Goal: Download file/media

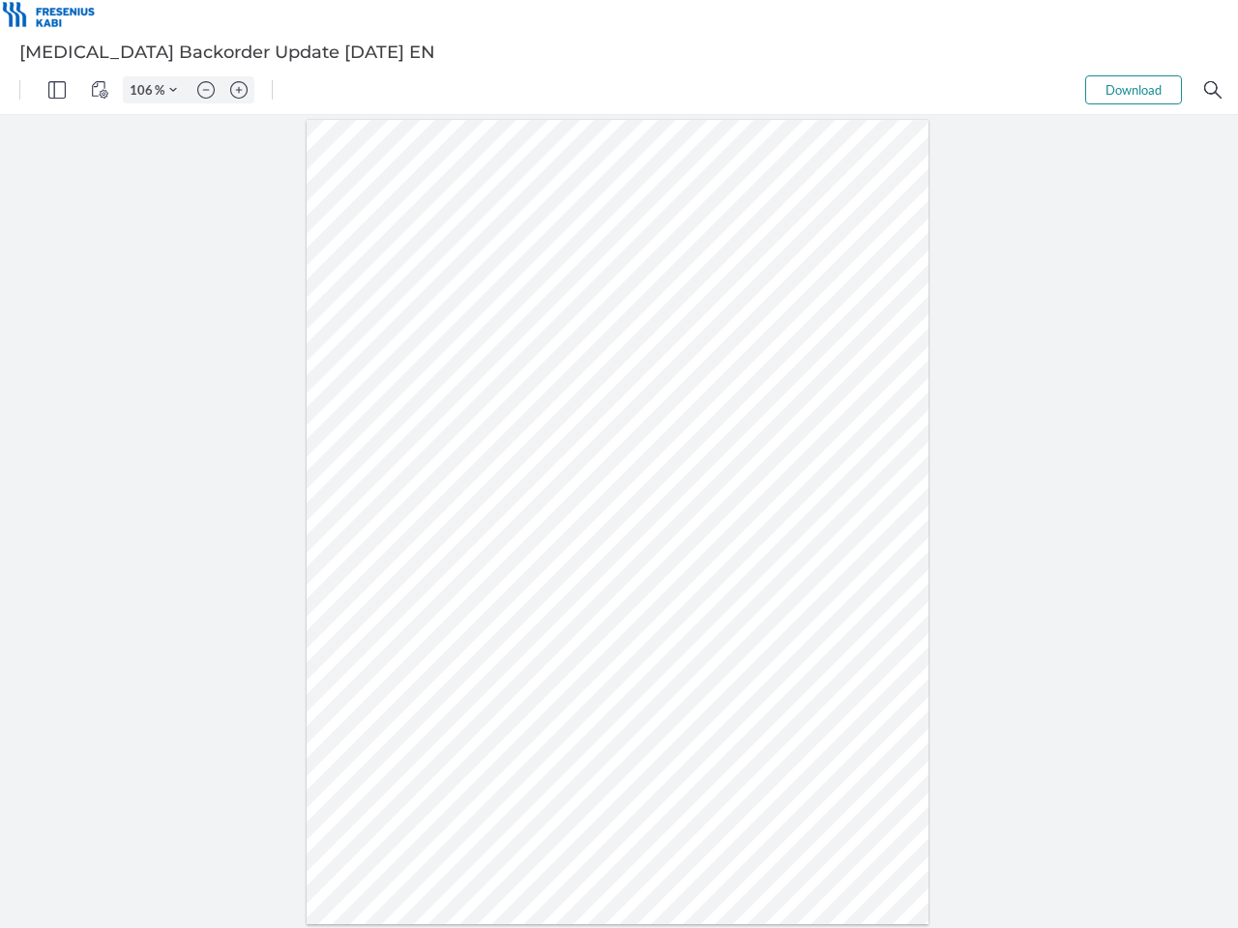
click at [57, 90] on img "Panel" at bounding box center [56, 89] width 17 height 17
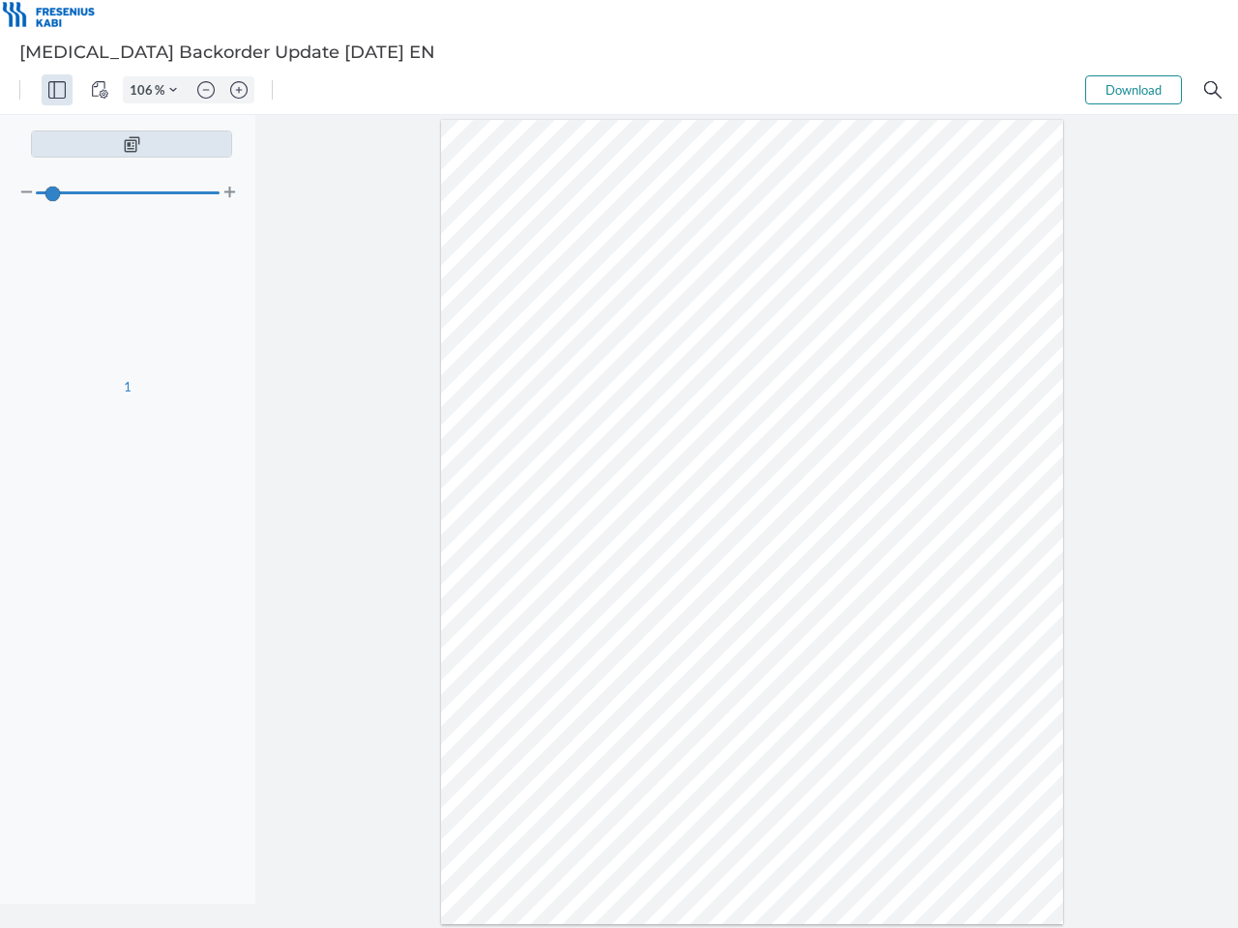
click at [100, 90] on img "View Controls" at bounding box center [99, 89] width 17 height 17
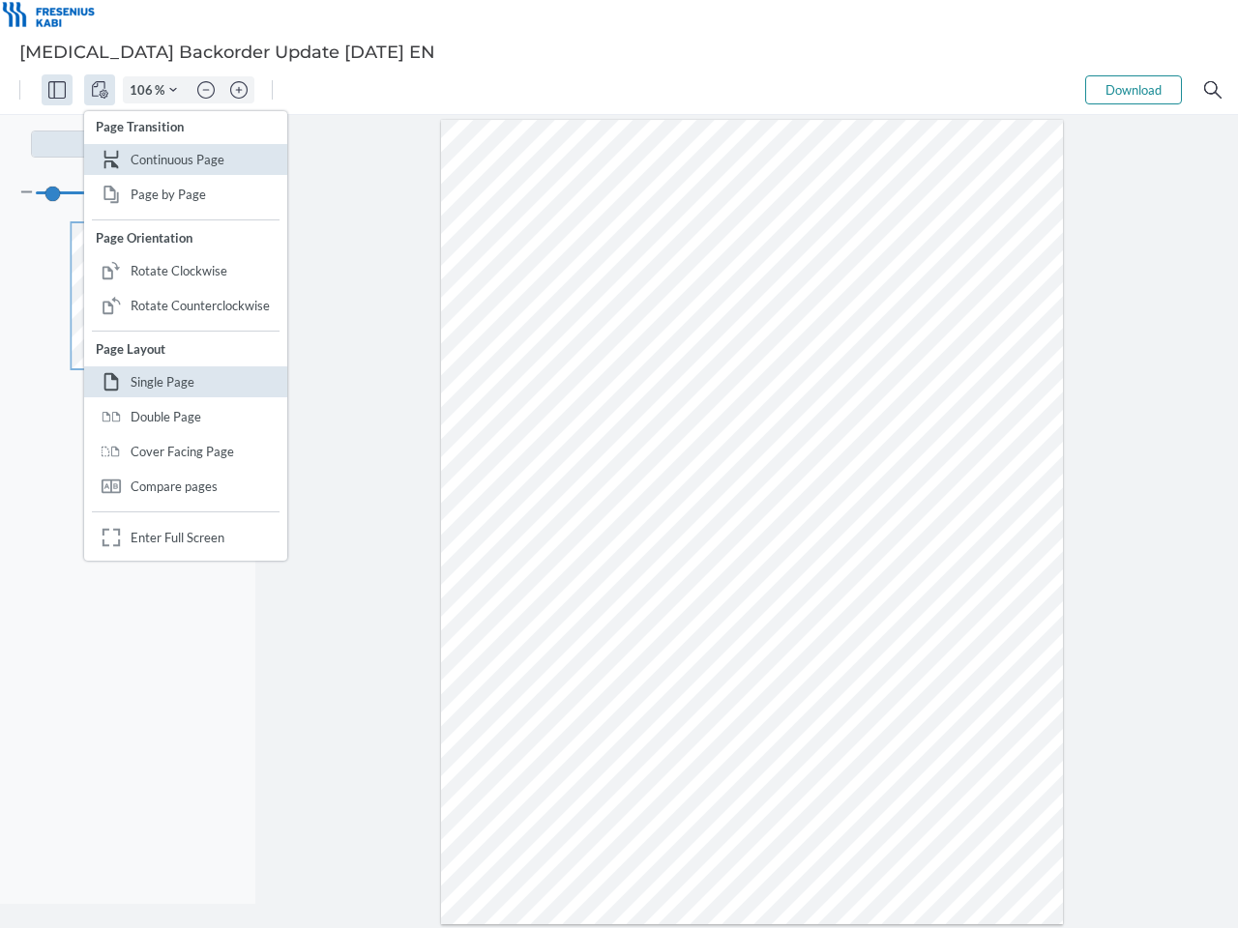
click at [144, 90] on input "106" at bounding box center [139, 89] width 31 height 17
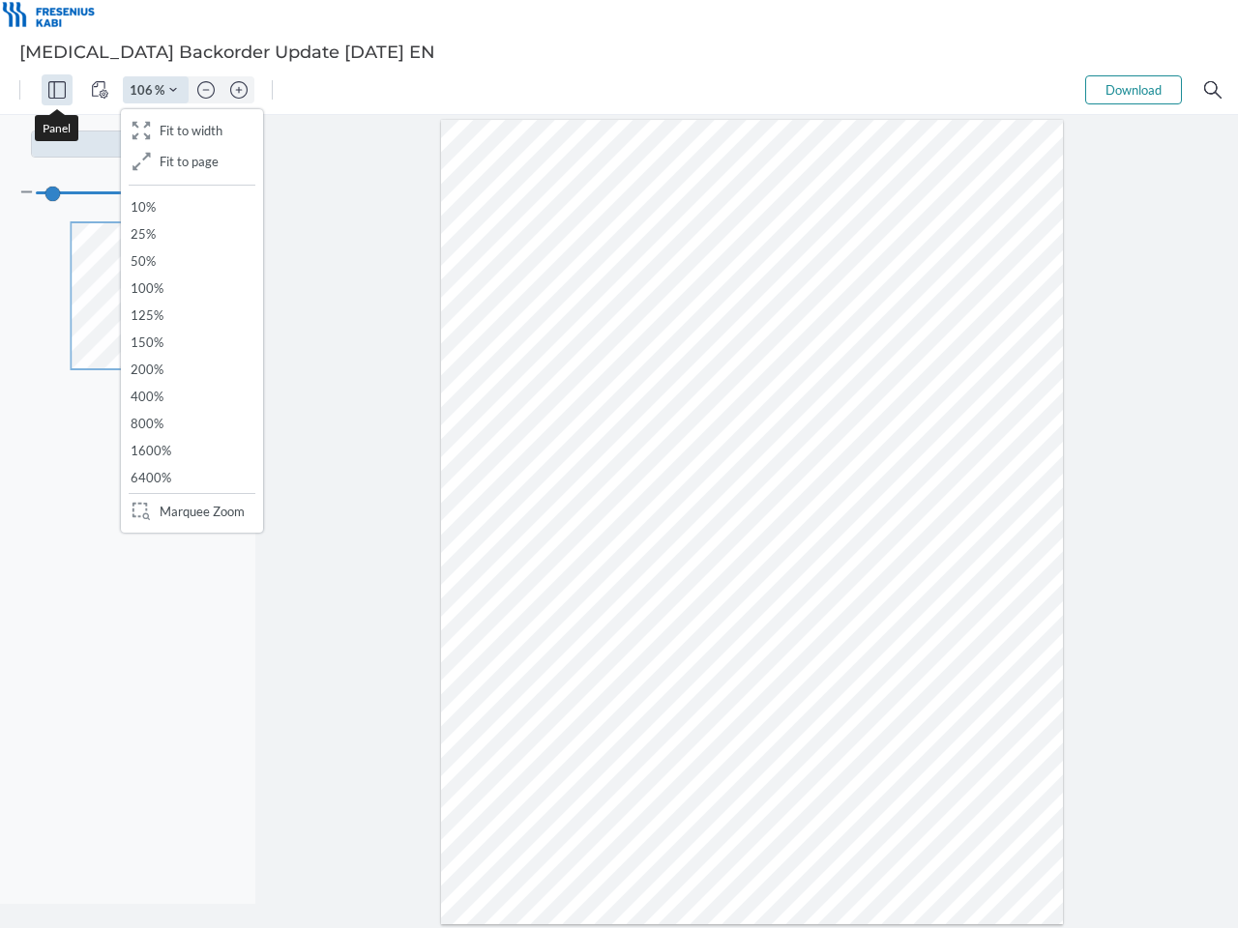
click at [173, 90] on img "Zoom Controls" at bounding box center [173, 90] width 8 height 8
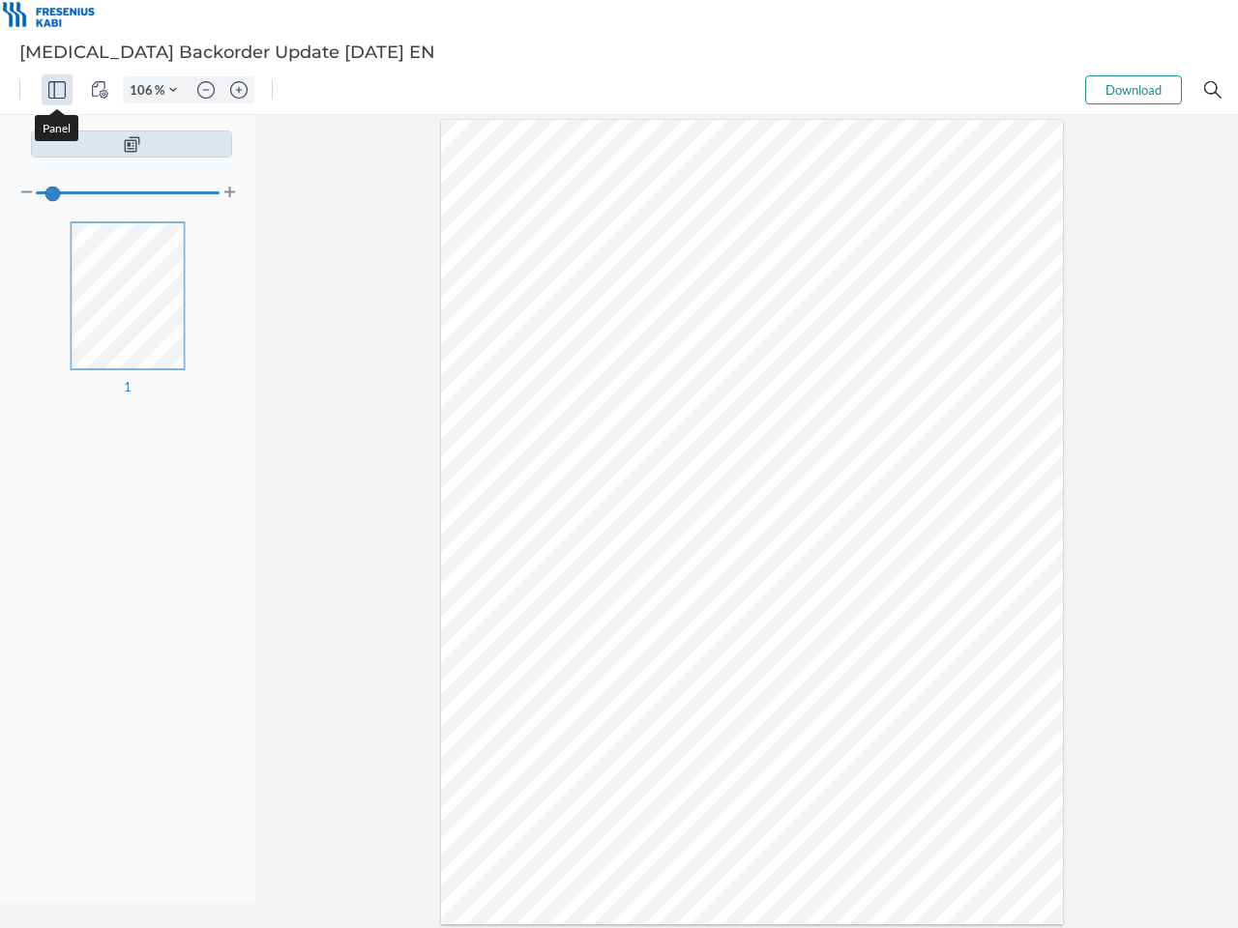
click at [206, 90] on img "Zoom out" at bounding box center [205, 89] width 17 height 17
click at [239, 90] on img "Zoom in" at bounding box center [238, 89] width 17 height 17
type input "106"
click at [1133, 90] on button "Download" at bounding box center [1133, 89] width 97 height 29
click at [1213, 90] on img "Search" at bounding box center [1212, 89] width 17 height 17
